Goal: Find specific page/section: Find specific page/section

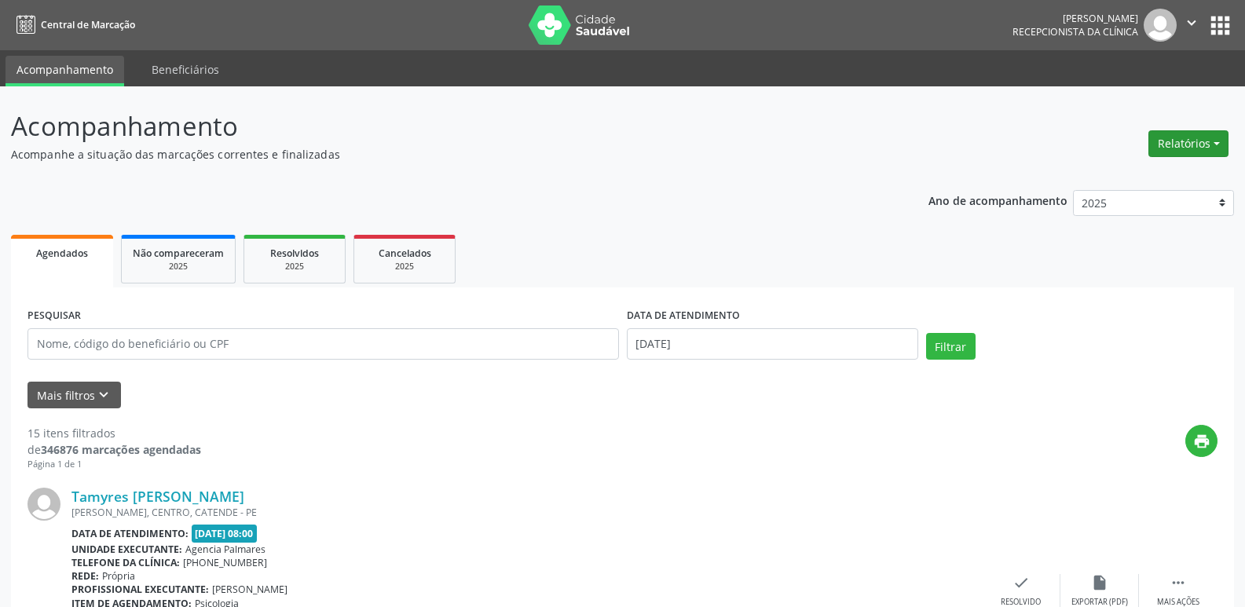
click at [1206, 144] on button "Relatórios" at bounding box center [1189, 143] width 80 height 27
click at [1116, 179] on link "Agendamentos" at bounding box center [1145, 178] width 169 height 22
select select "8"
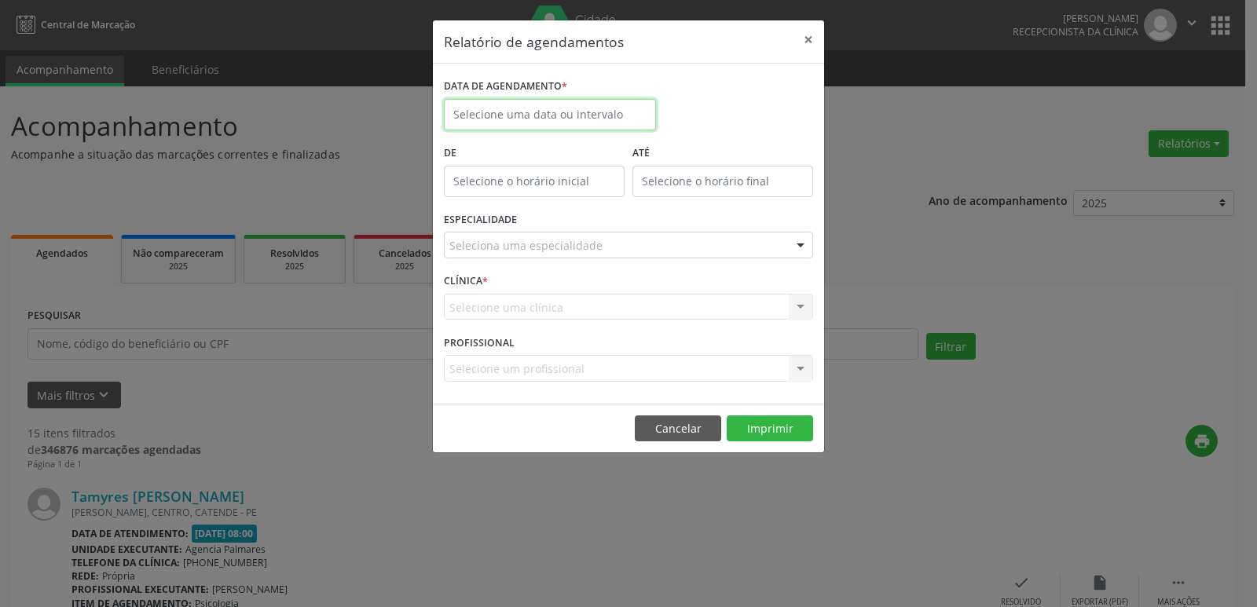
click at [501, 112] on input "text" at bounding box center [550, 114] width 212 height 31
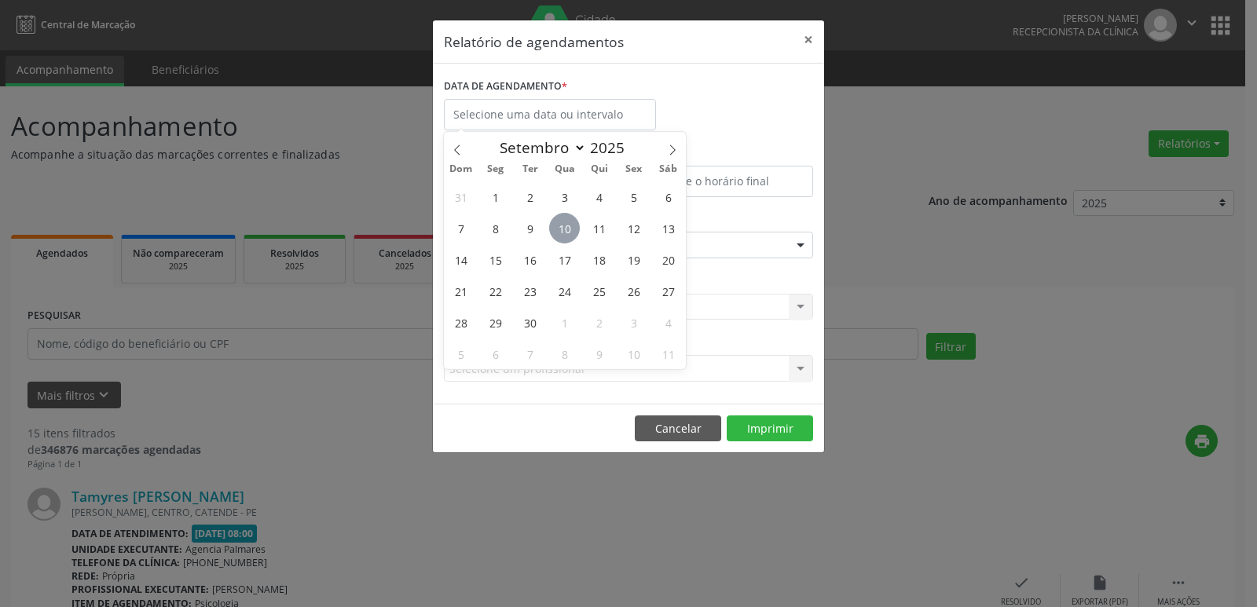
click at [563, 233] on span "10" at bounding box center [564, 228] width 31 height 31
type input "[DATE]"
click at [563, 233] on span "10" at bounding box center [564, 228] width 31 height 31
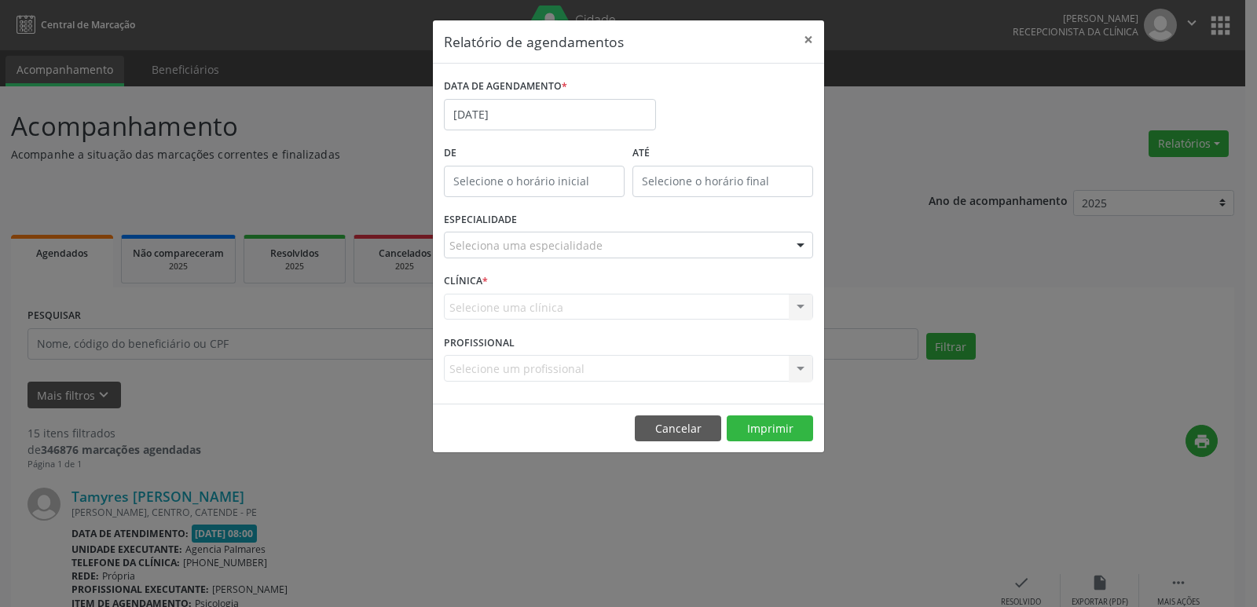
click at [756, 247] on div "Seleciona uma especialidade" at bounding box center [628, 245] width 369 height 27
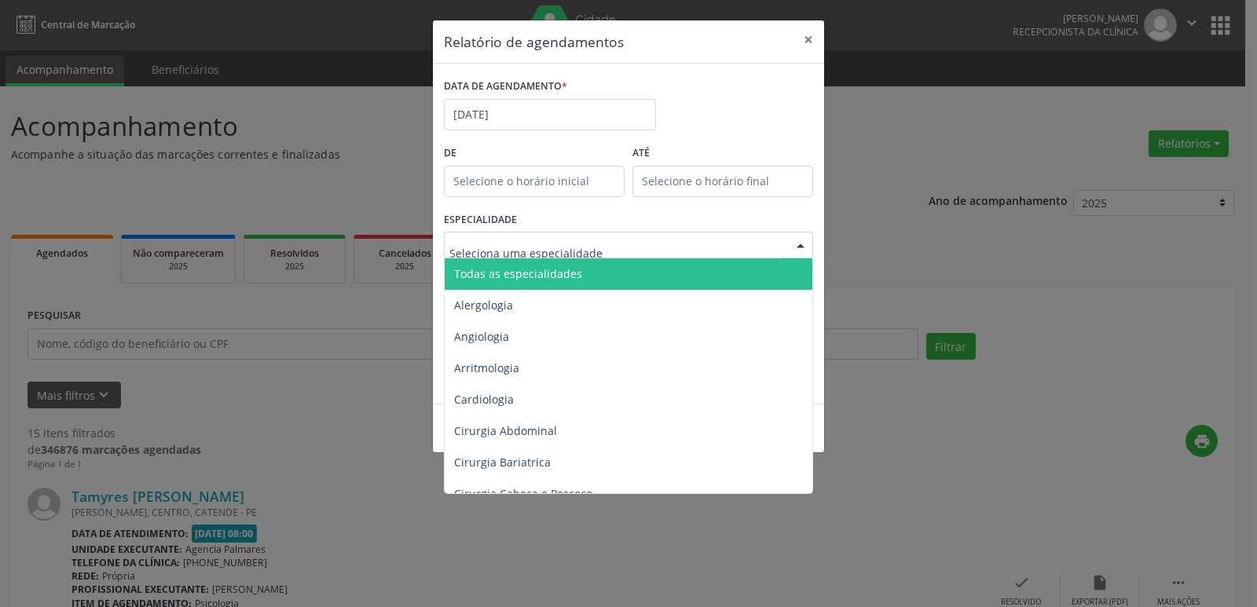
click at [629, 280] on span "Todas as especialidades" at bounding box center [630, 273] width 370 height 31
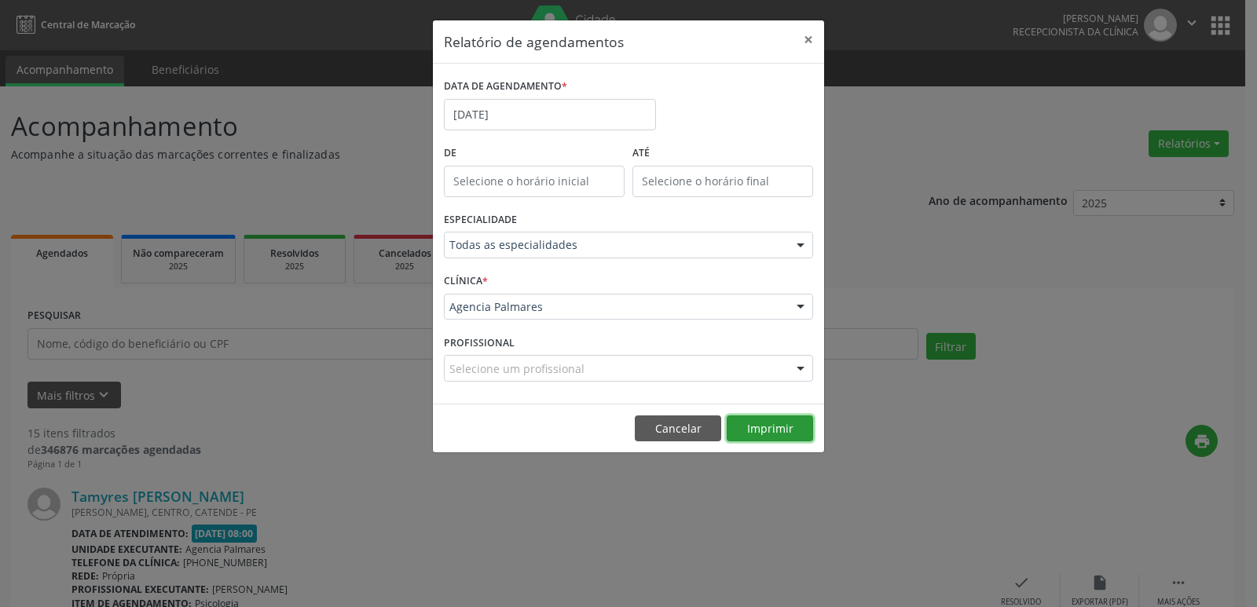
click at [774, 430] on button "Imprimir" at bounding box center [770, 429] width 86 height 27
